Goal: Task Accomplishment & Management: Use online tool/utility

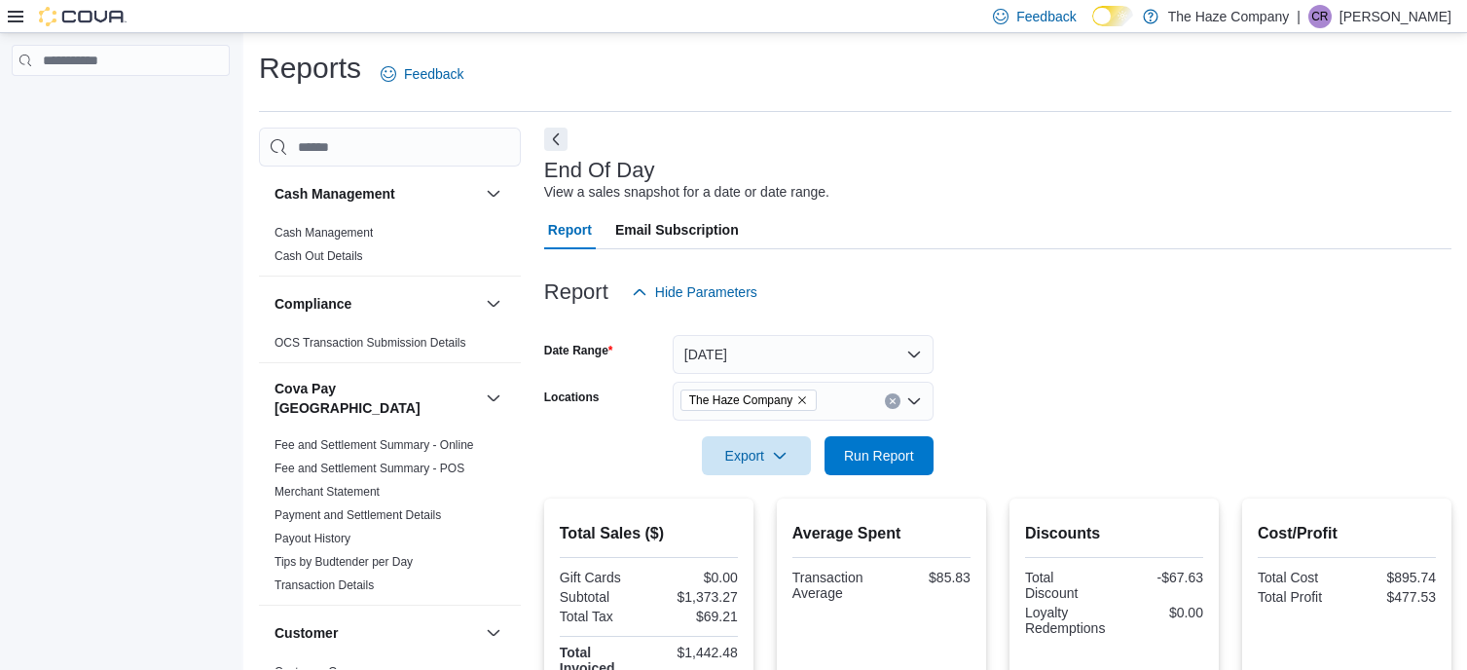
scroll to position [384, 0]
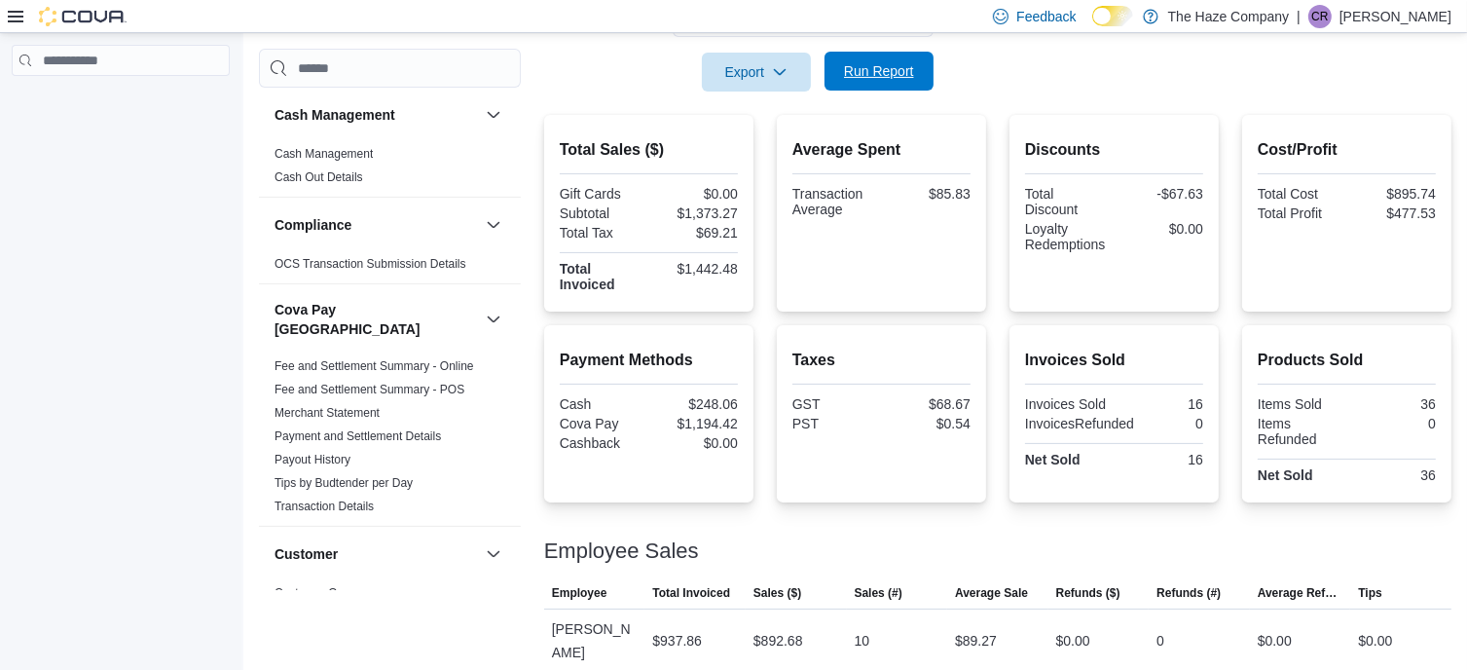
click at [876, 73] on span "Run Report" at bounding box center [879, 70] width 70 height 19
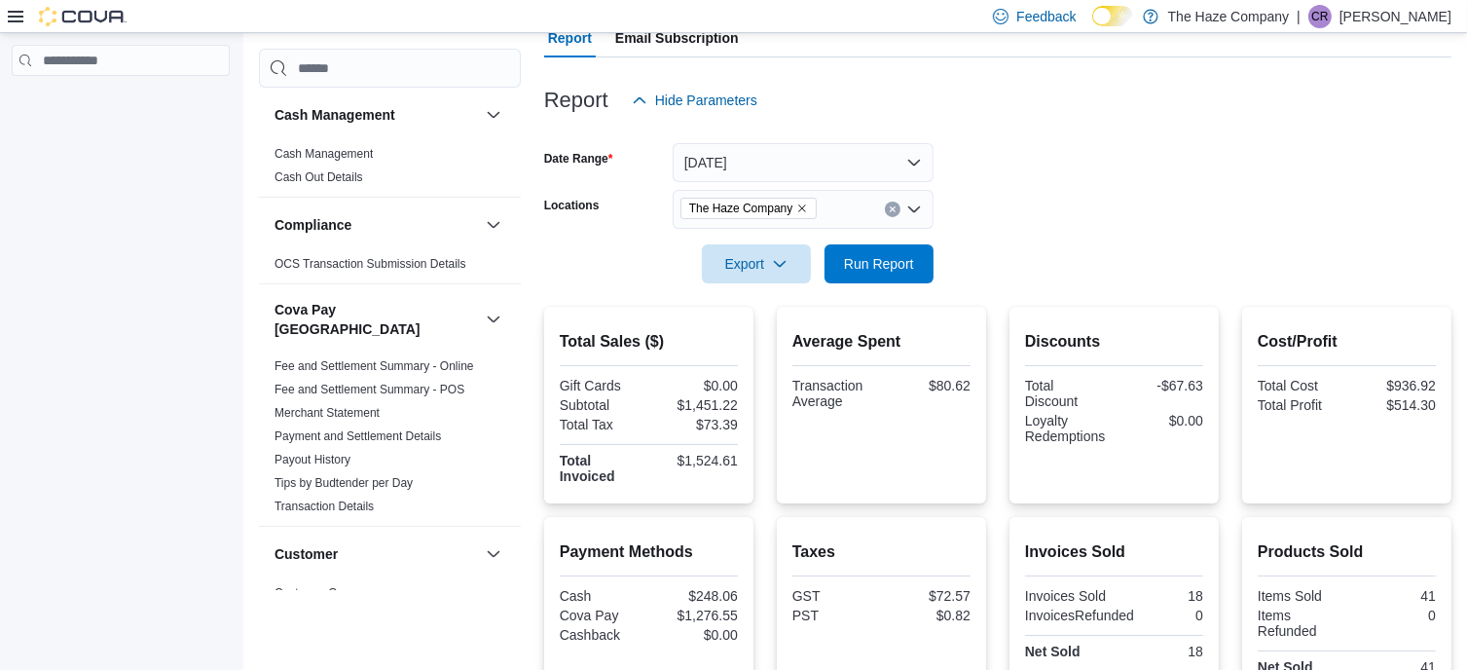
scroll to position [189, 0]
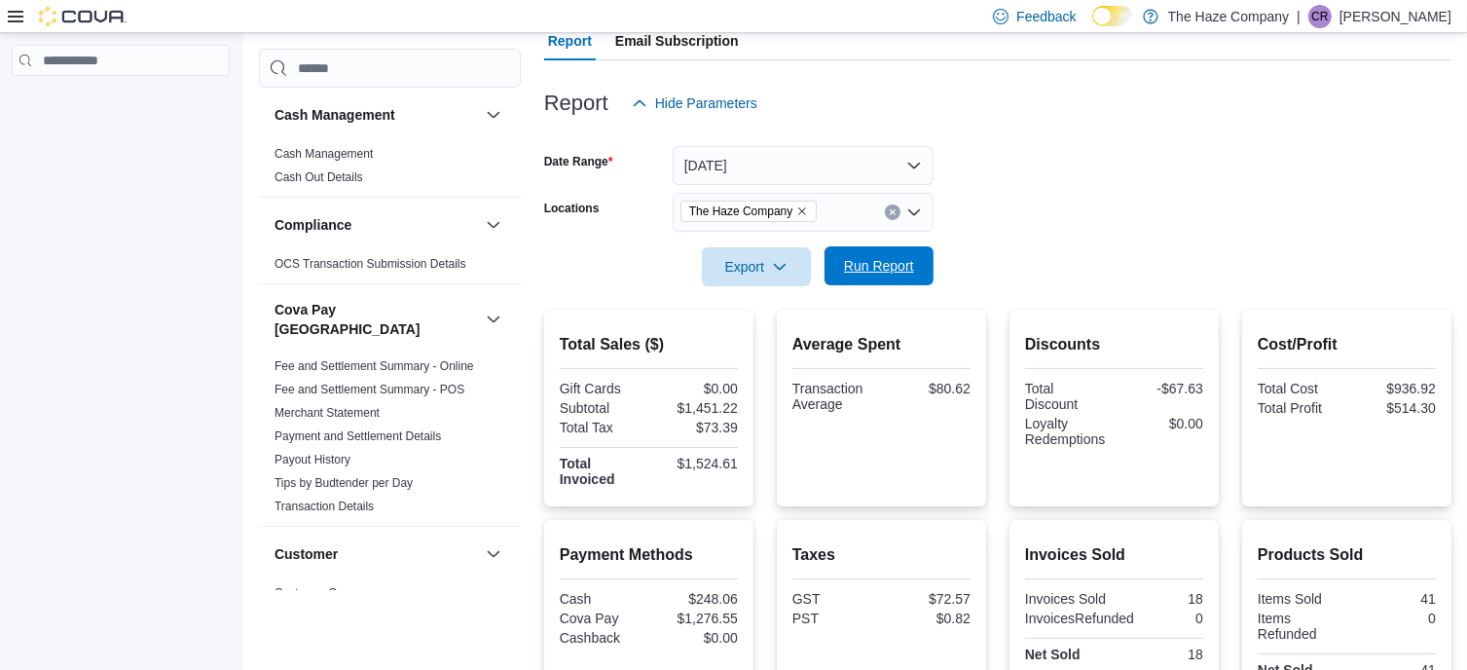
click at [898, 278] on span "Run Report" at bounding box center [879, 265] width 86 height 39
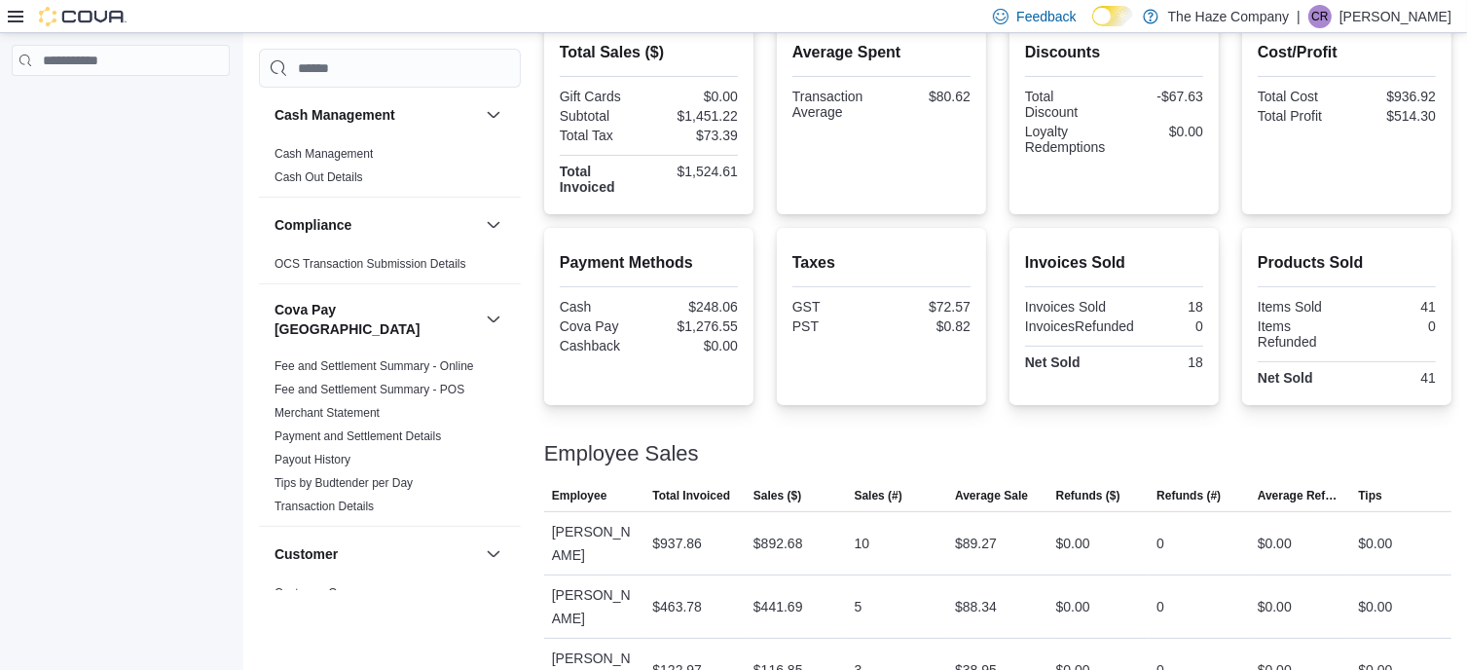
scroll to position [384, 0]
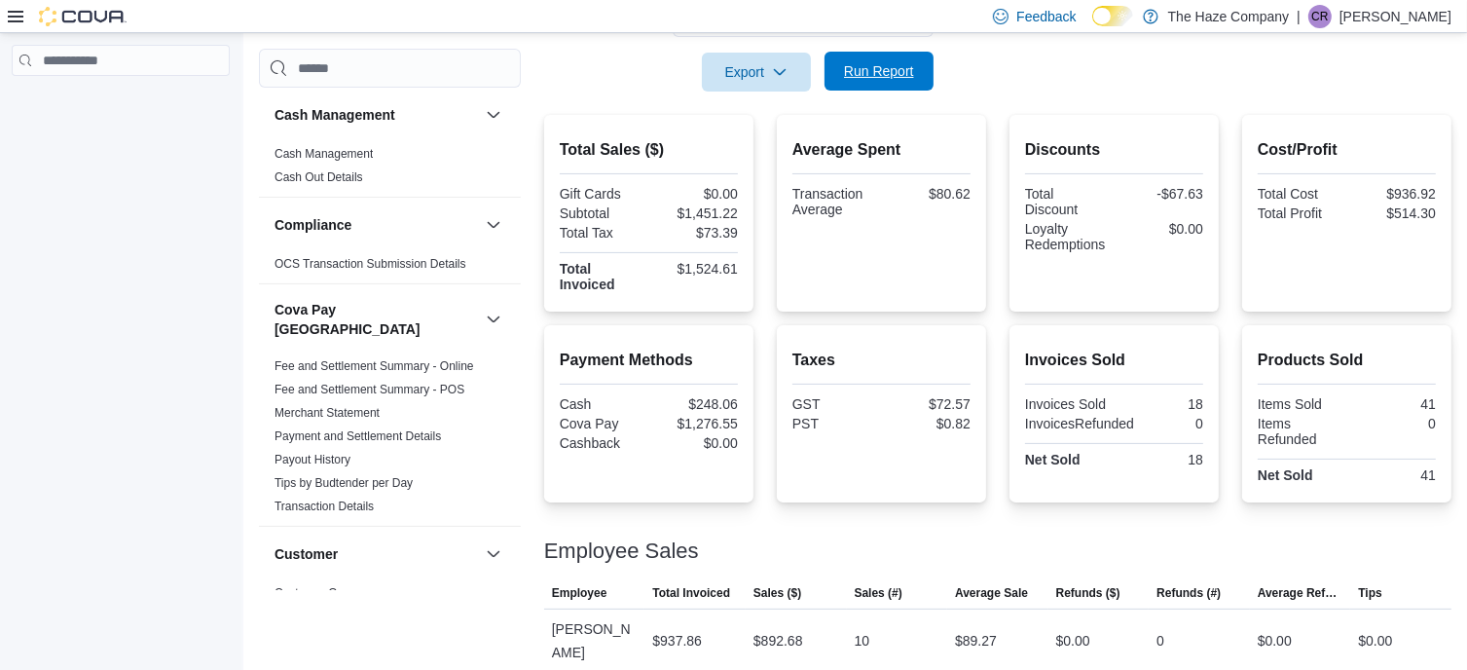
click at [877, 65] on span "Run Report" at bounding box center [879, 70] width 70 height 19
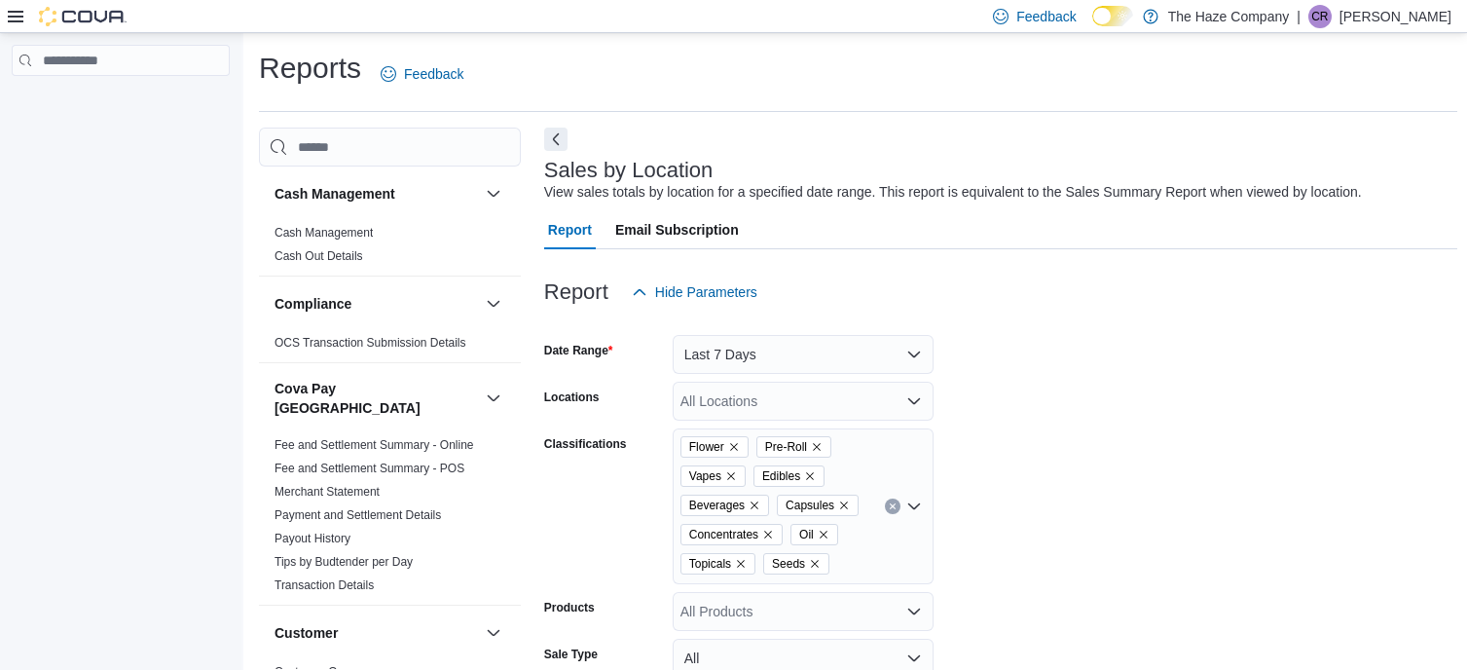
scroll to position [629, 0]
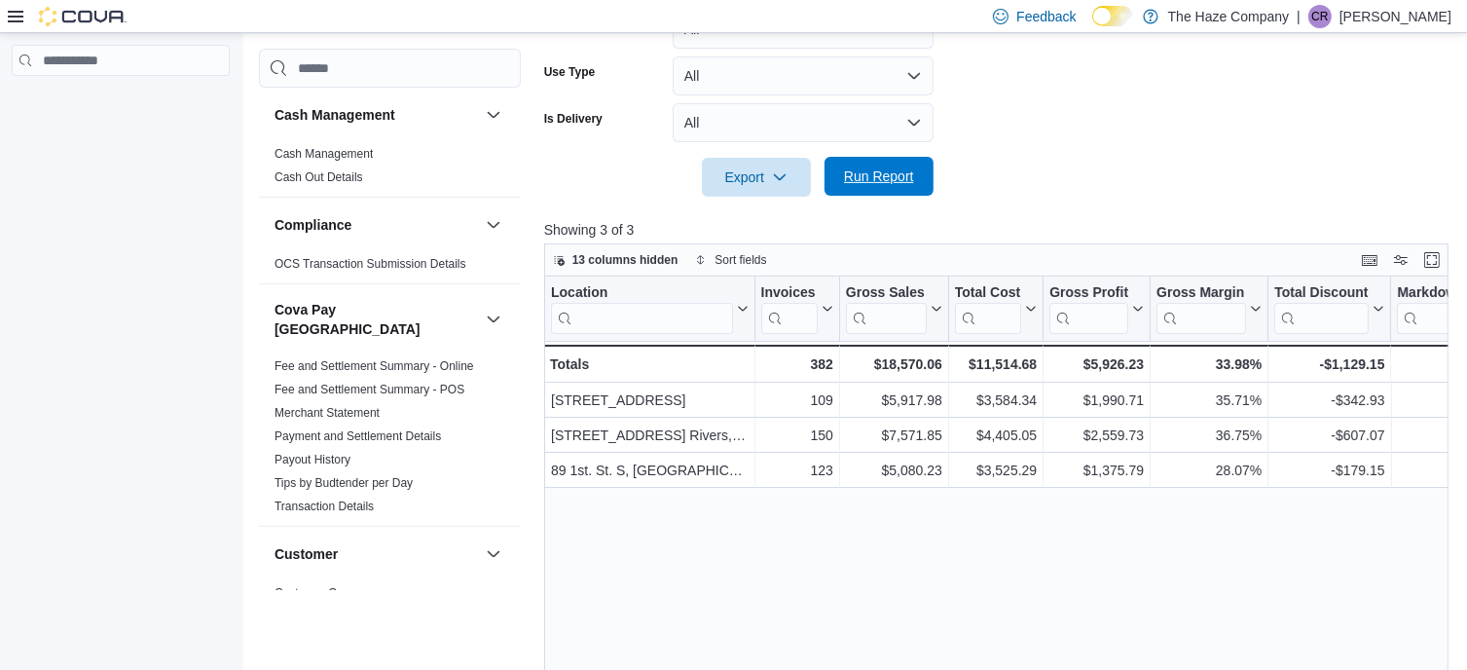
click at [875, 172] on span "Run Report" at bounding box center [879, 176] width 70 height 19
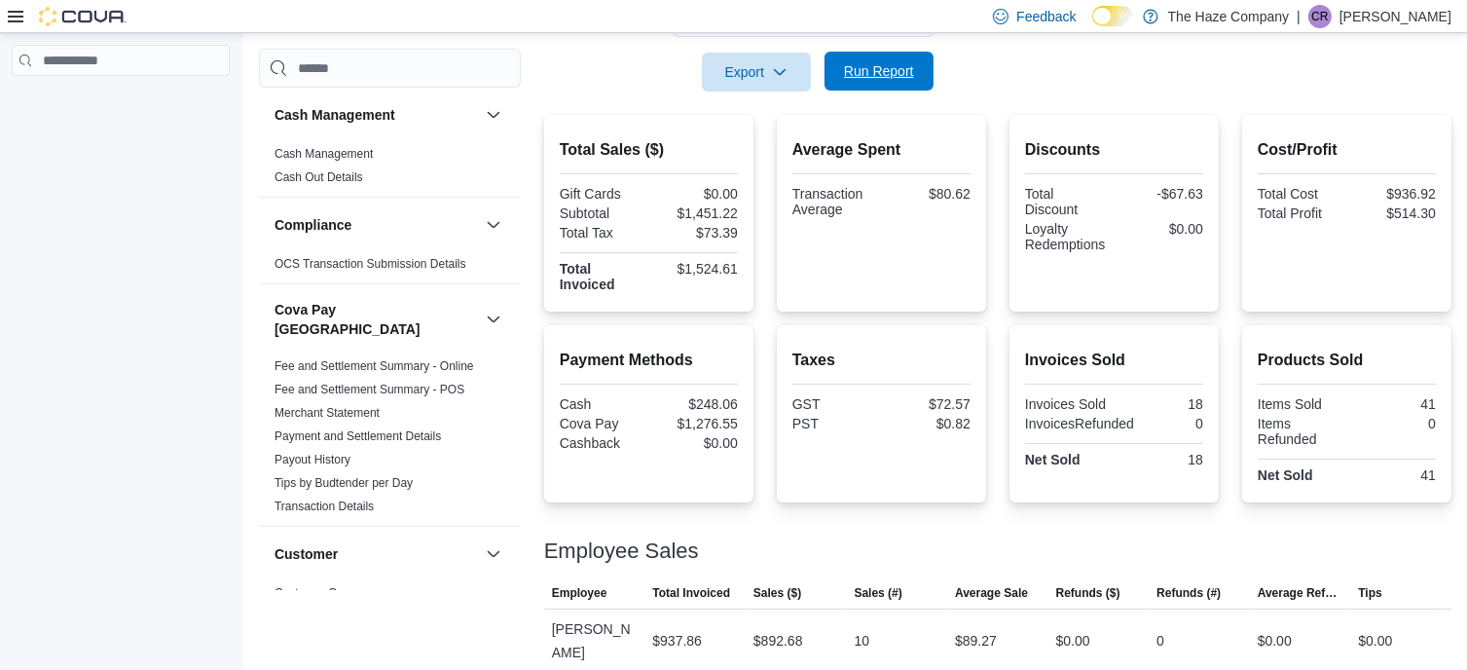
click at [876, 57] on span "Run Report" at bounding box center [879, 71] width 86 height 39
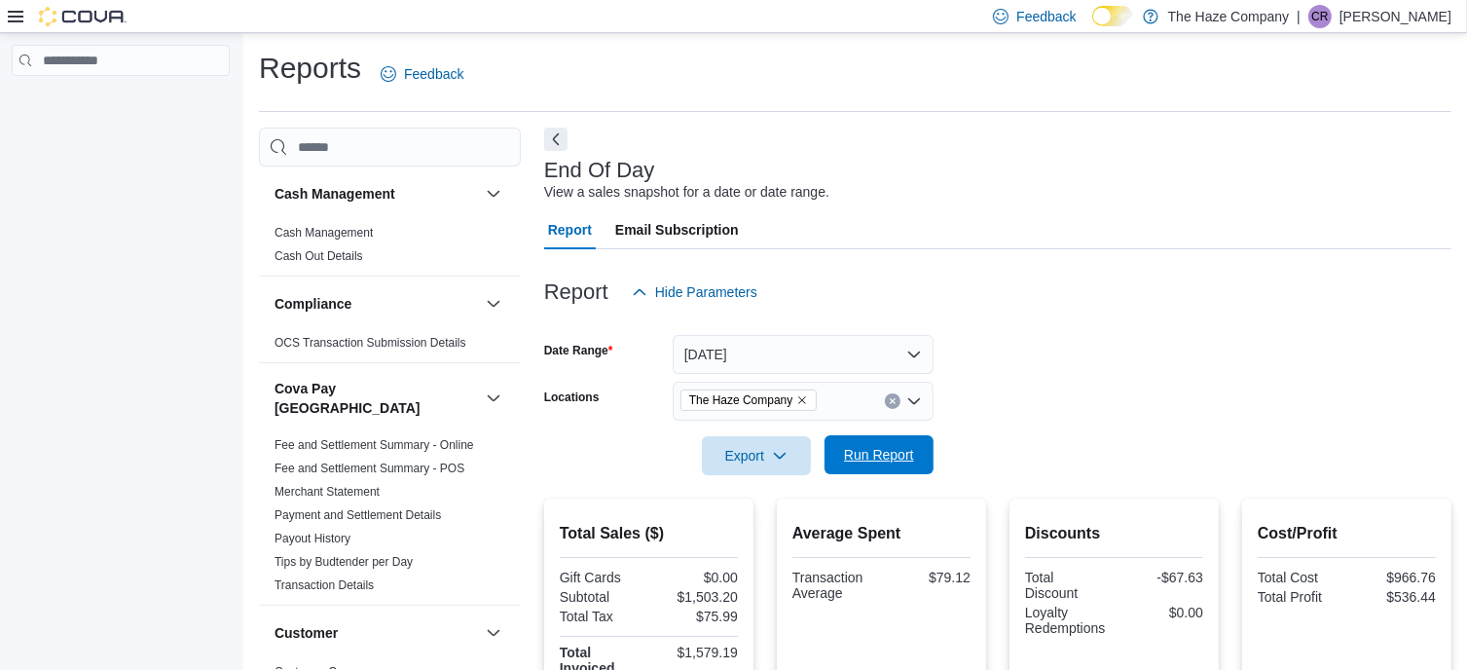
click at [885, 447] on span "Run Report" at bounding box center [879, 454] width 70 height 19
